Goal: Task Accomplishment & Management: Use online tool/utility

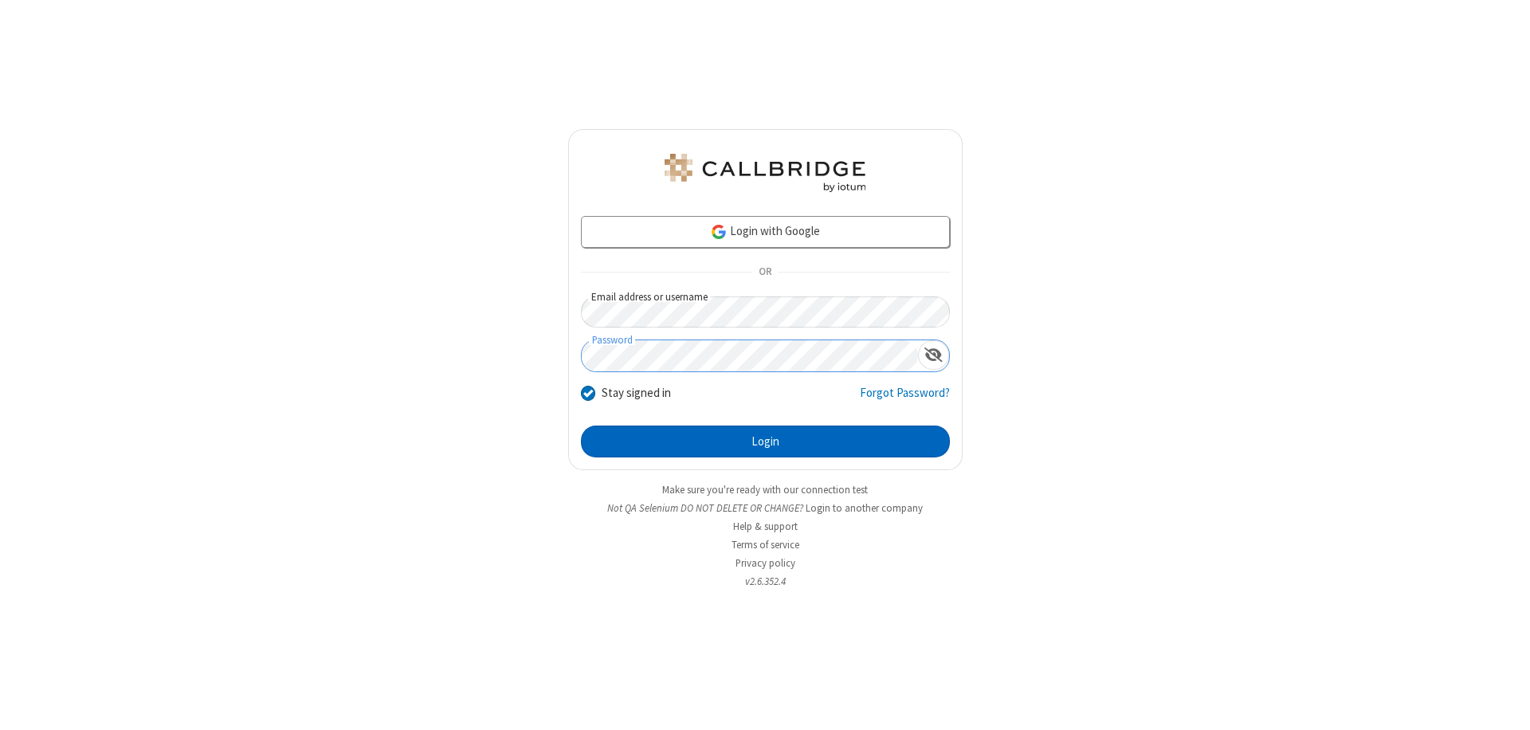
click at [765, 442] on button "Login" at bounding box center [765, 442] width 369 height 32
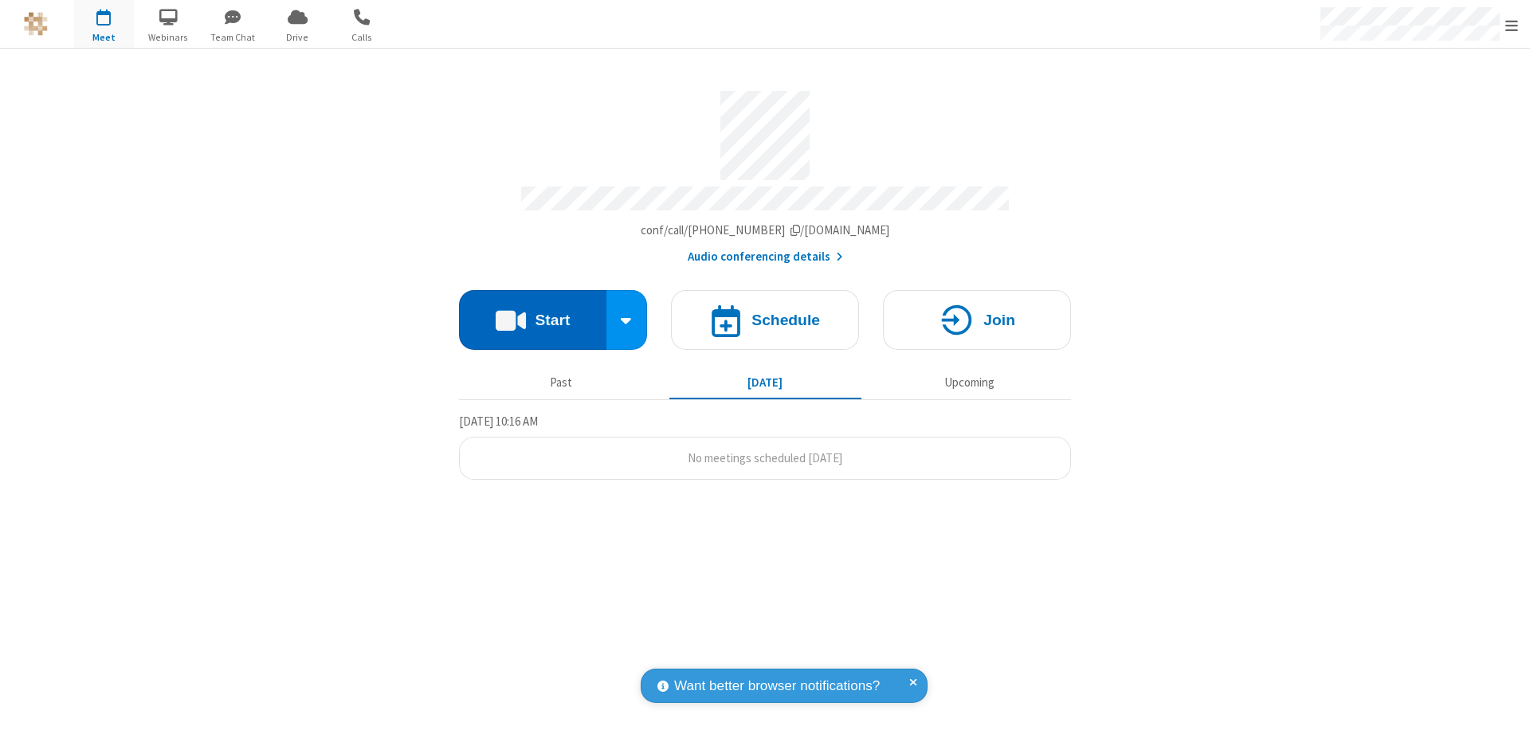
click at [532, 312] on button "Start" at bounding box center [532, 320] width 147 height 60
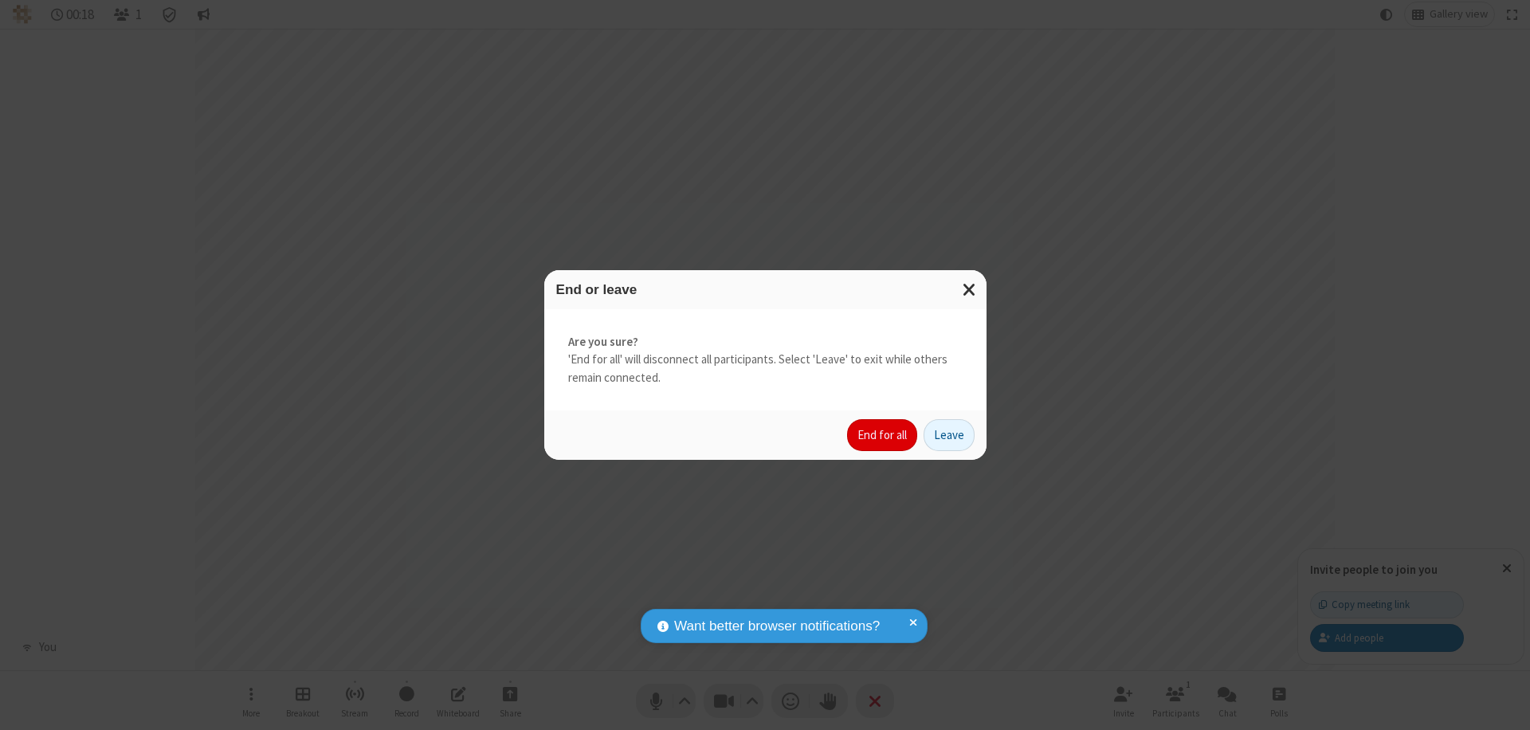
click at [883, 435] on button "End for all" at bounding box center [882, 435] width 70 height 32
